Goal: Transaction & Acquisition: Obtain resource

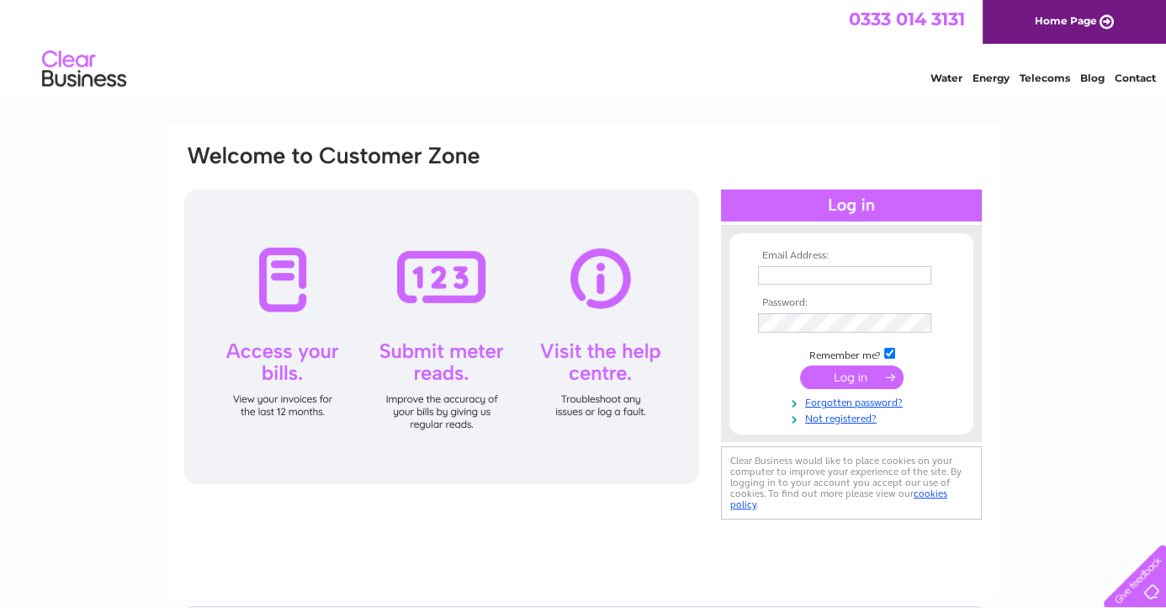
type input "accounts@mcs-scotland.co.uk"
click at [848, 379] on input "submit" at bounding box center [851, 377] width 103 height 24
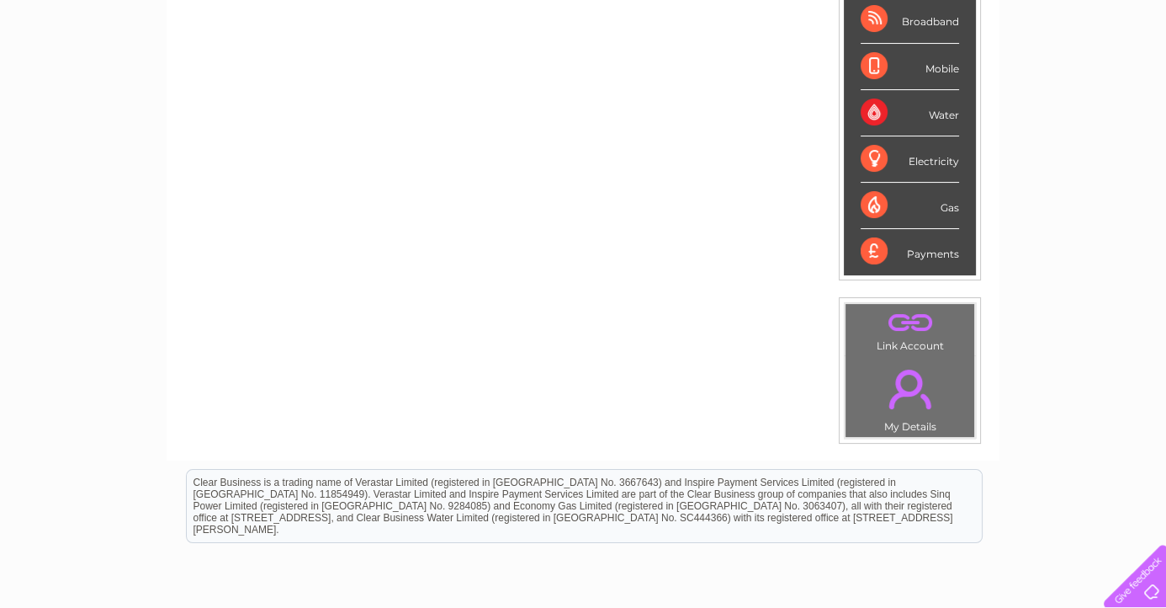
scroll to position [83, 0]
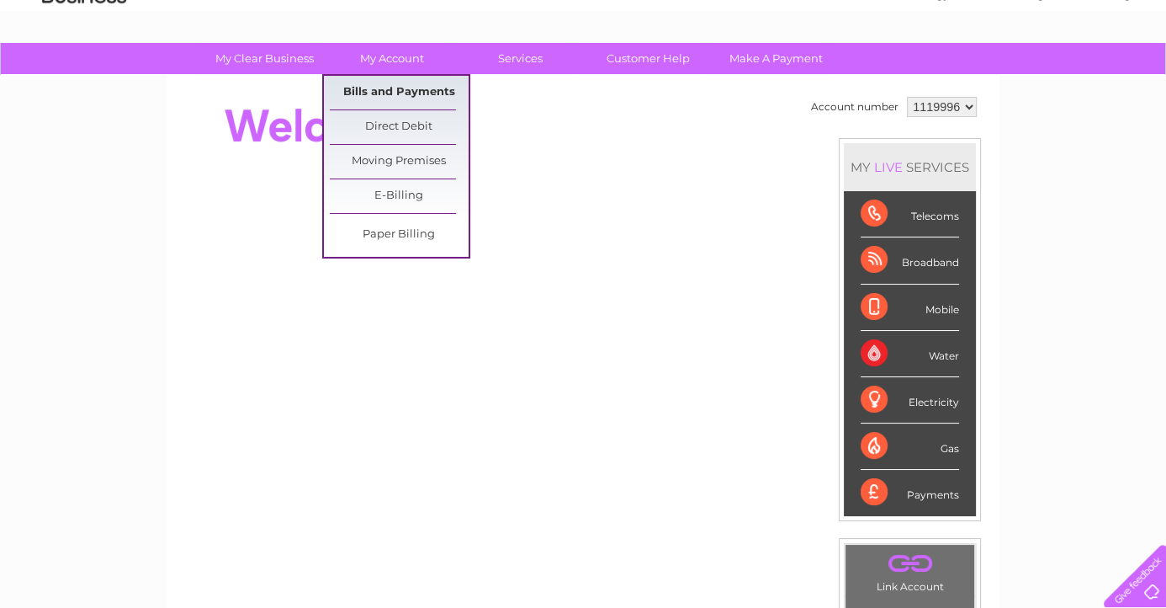
click at [382, 89] on link "Bills and Payments" at bounding box center [399, 93] width 139 height 34
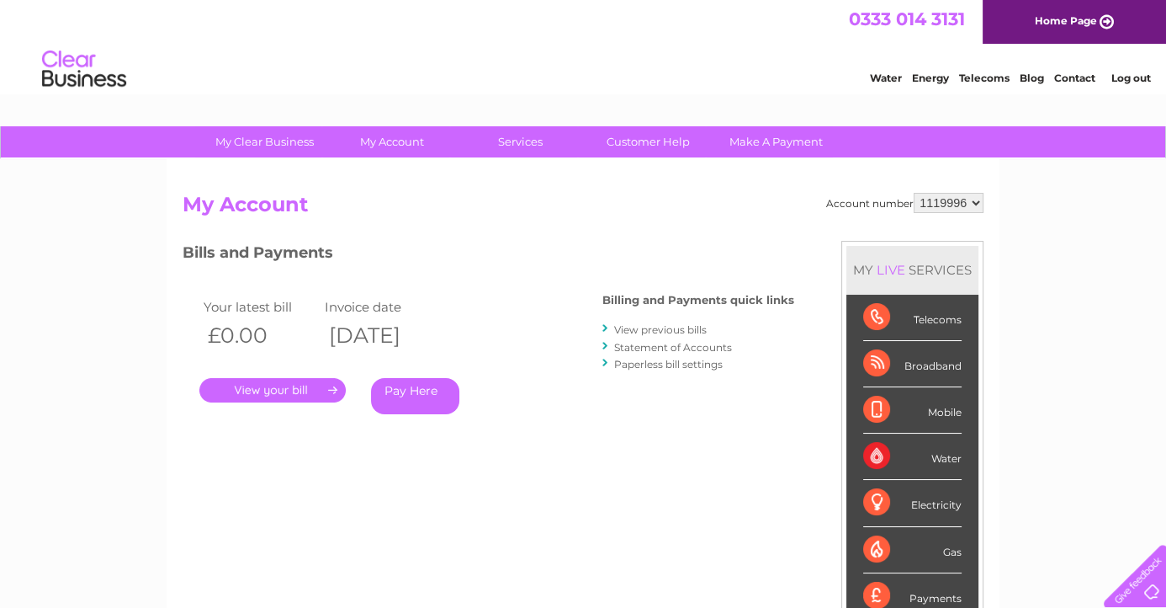
click at [286, 386] on link "." at bounding box center [272, 390] width 146 height 24
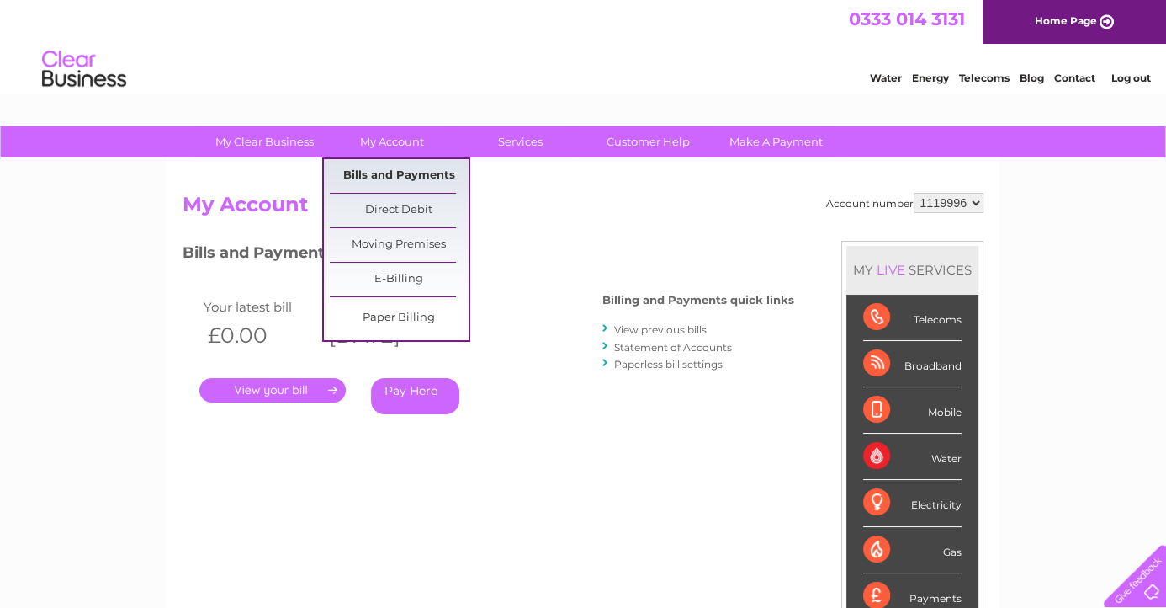
click at [408, 173] on link "Bills and Payments" at bounding box center [399, 176] width 139 height 34
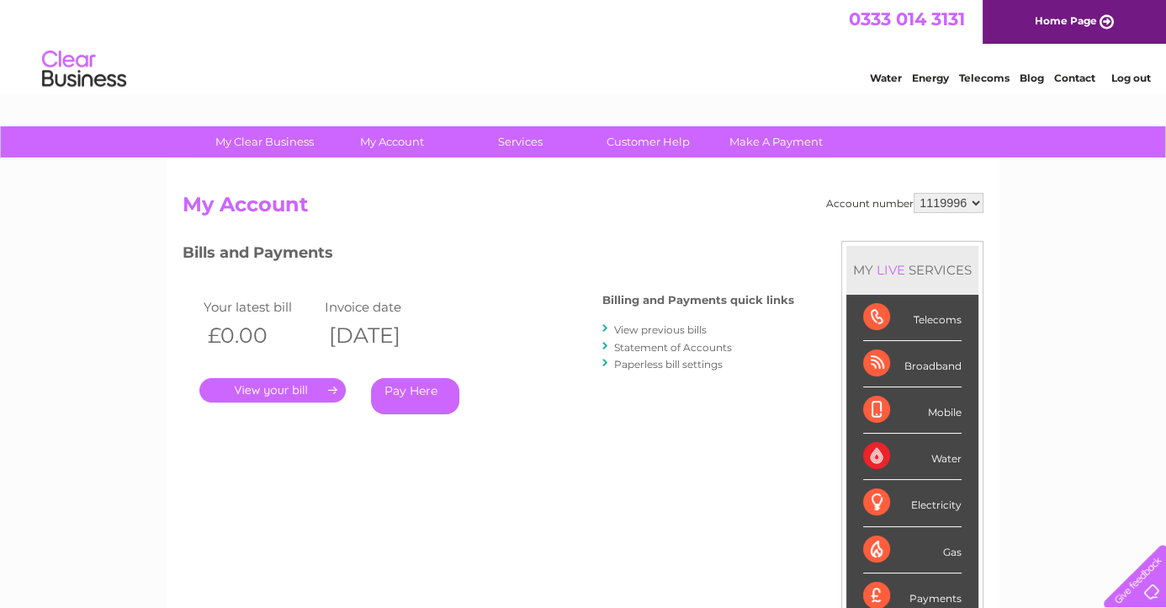
click at [670, 329] on link "View previous bills" at bounding box center [660, 329] width 93 height 13
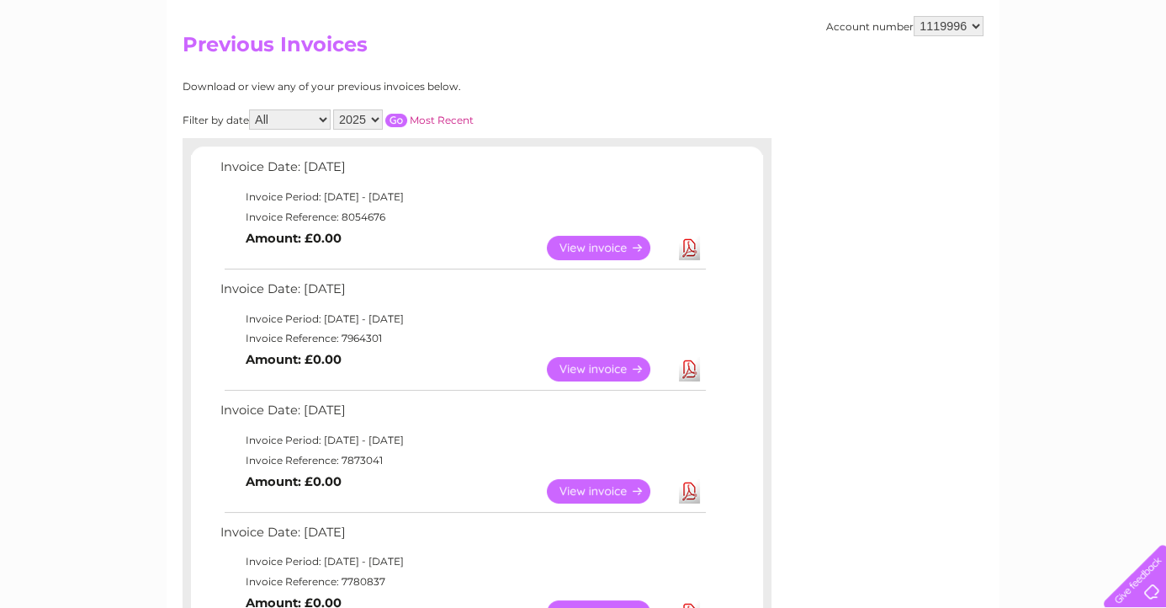
scroll to position [167, 0]
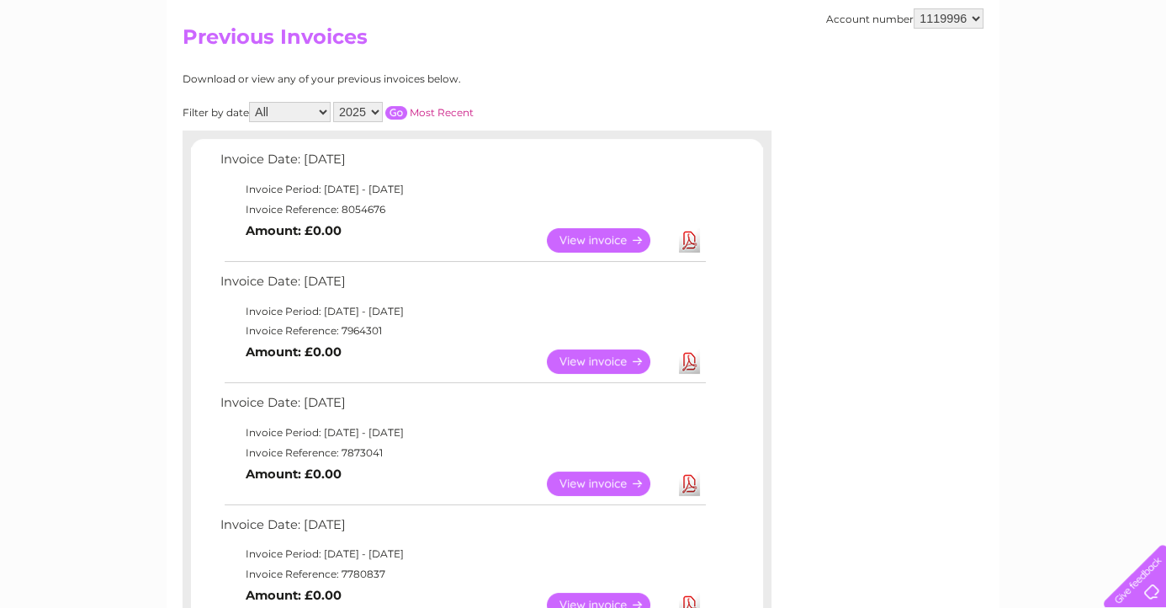
click at [593, 365] on link "View" at bounding box center [609, 361] width 124 height 24
click at [694, 236] on link "Download" at bounding box center [689, 240] width 21 height 24
